Goal: Task Accomplishment & Management: Use online tool/utility

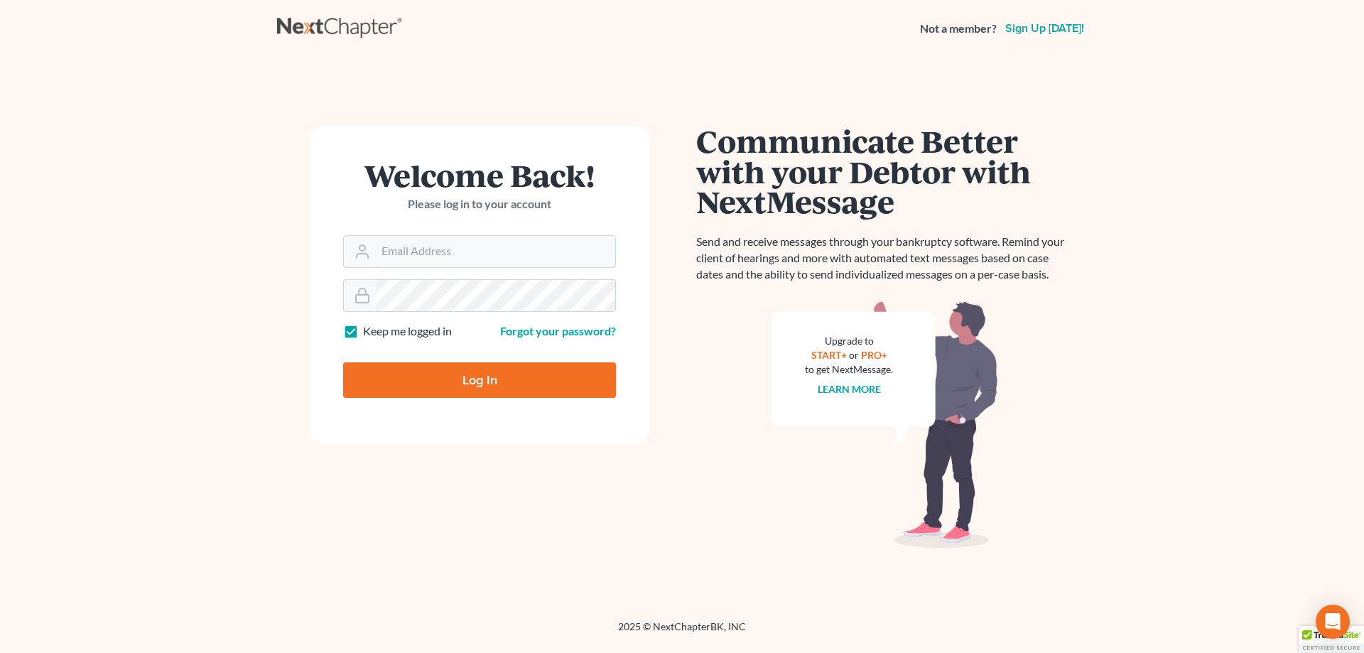
type input "[EMAIL_ADDRESS][DOMAIN_NAME]"
click at [477, 378] on input "Log In" at bounding box center [479, 380] width 273 height 36
type input "Thinking..."
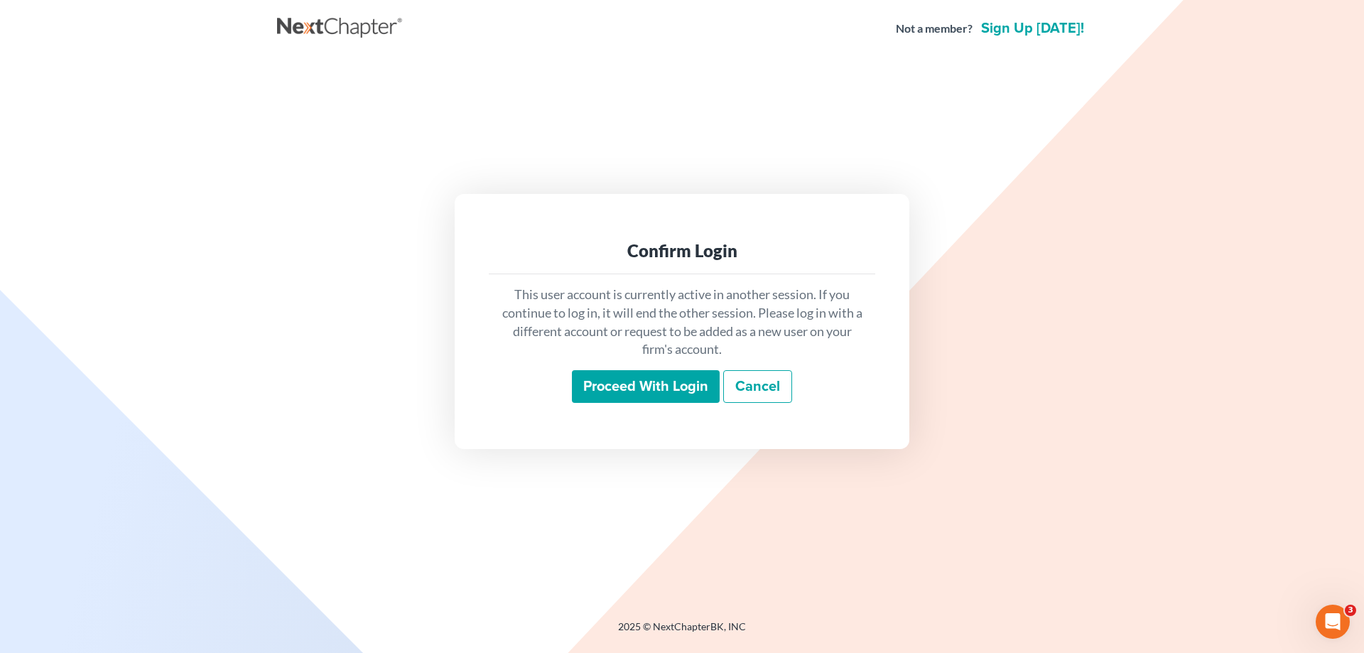
click at [640, 376] on input "Proceed with login" at bounding box center [646, 386] width 148 height 33
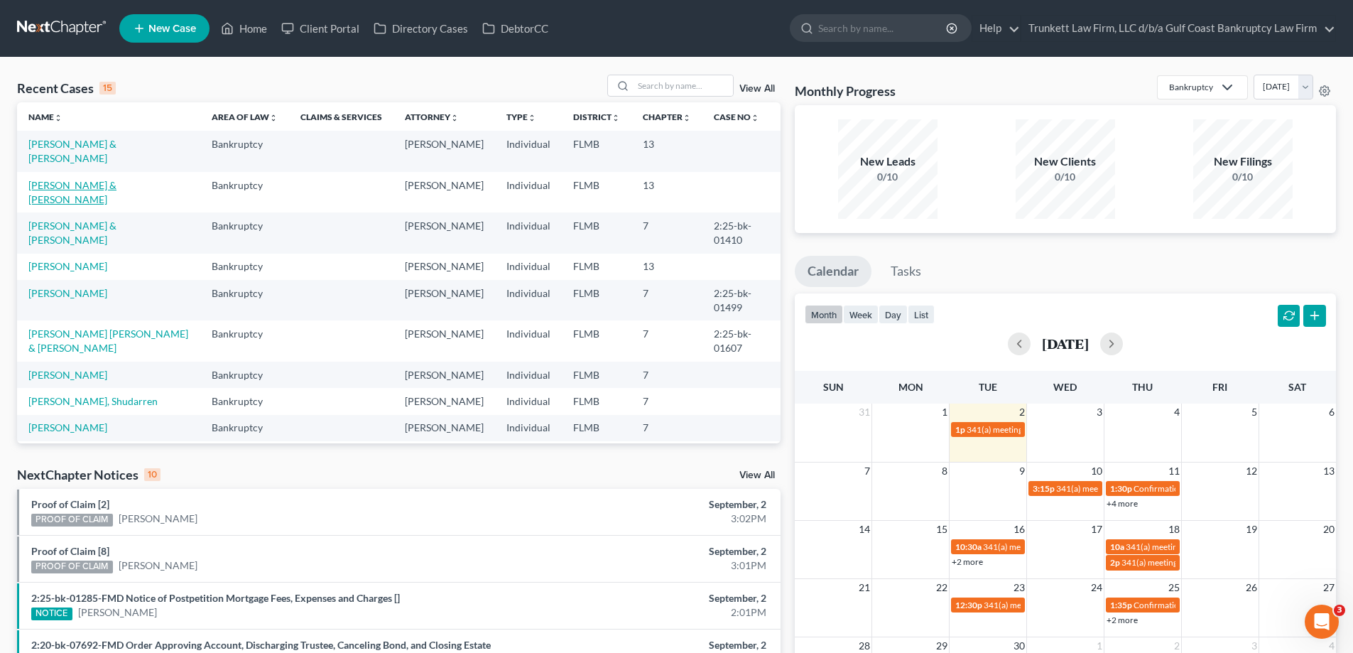
click at [58, 185] on link "[PERSON_NAME] & [PERSON_NAME]" at bounding box center [72, 192] width 88 height 26
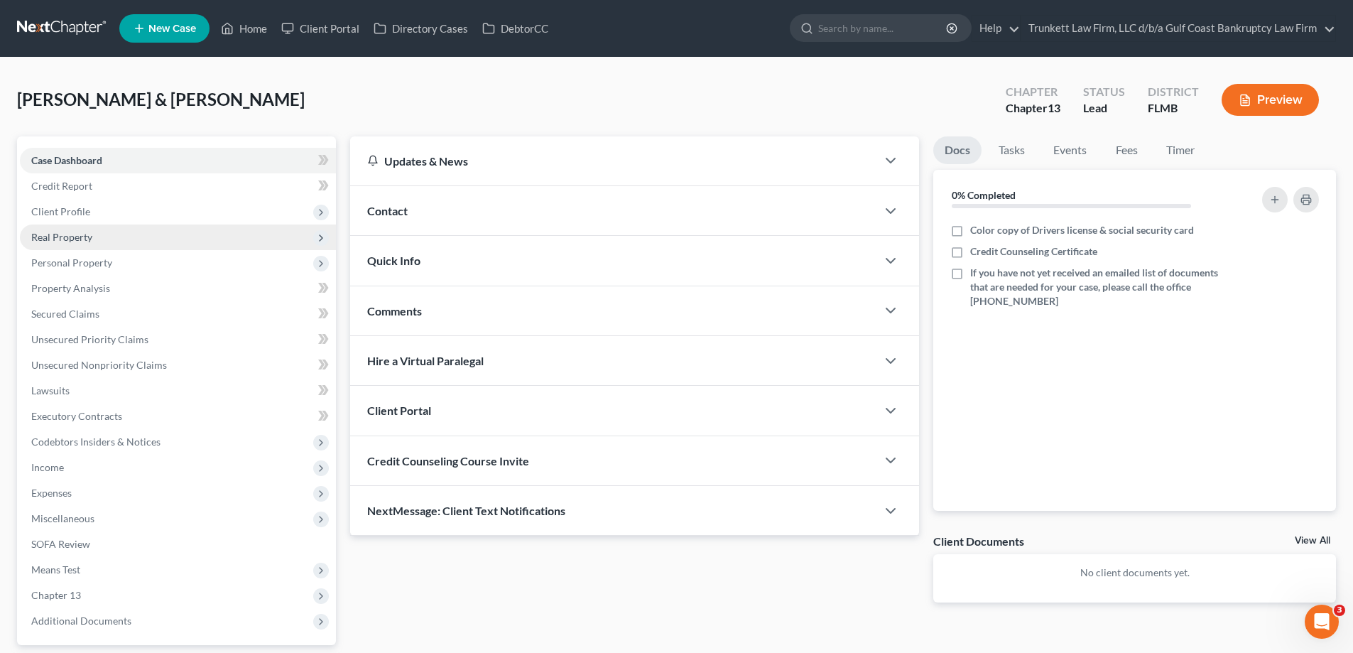
click at [87, 237] on span "Real Property" at bounding box center [61, 237] width 61 height 12
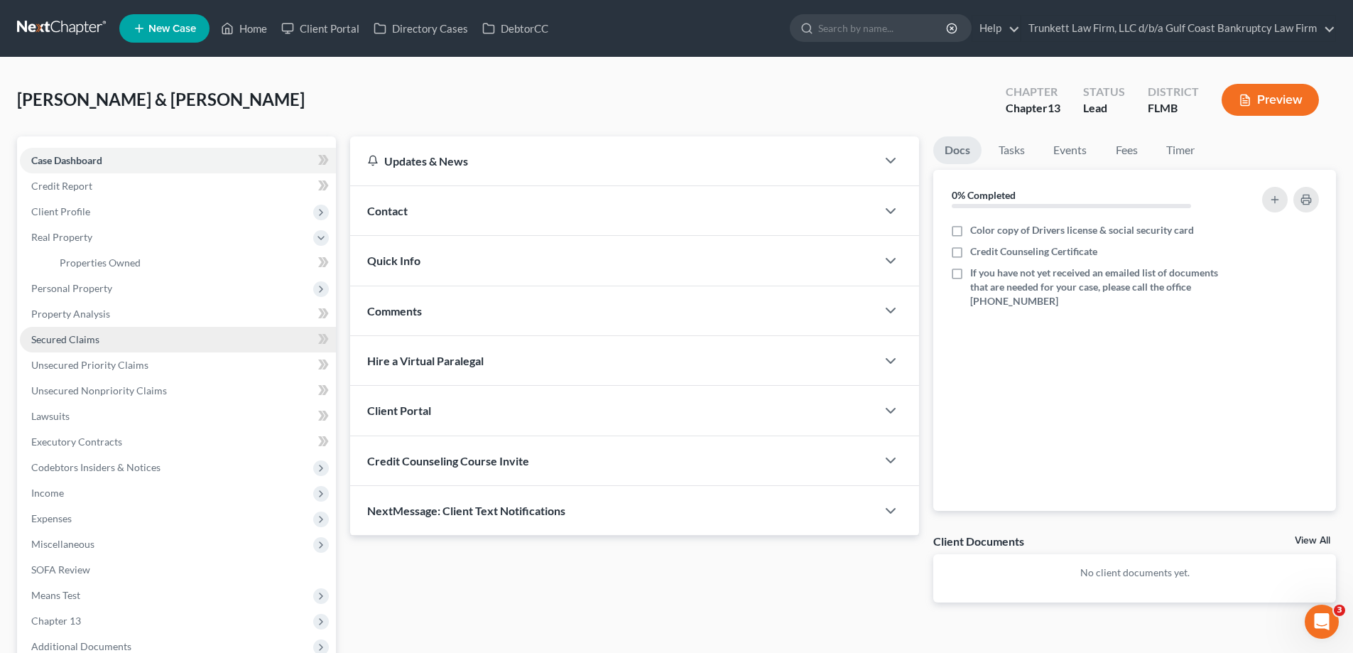
click at [88, 339] on span "Secured Claims" at bounding box center [65, 339] width 68 height 12
